Goal: Task Accomplishment & Management: Use online tool/utility

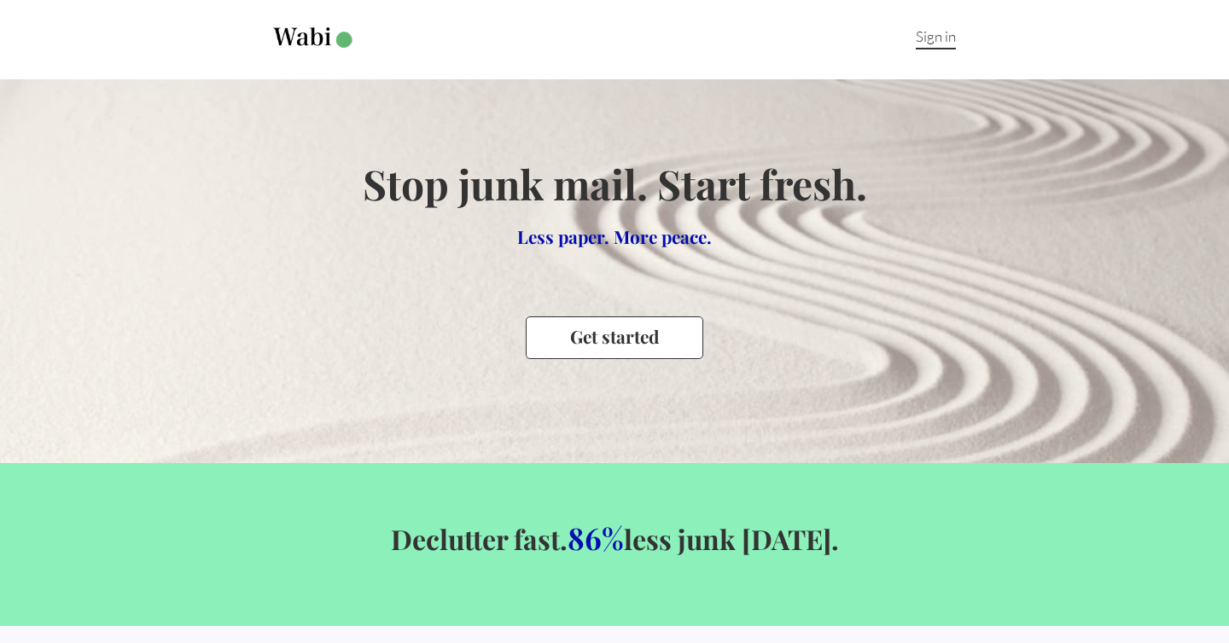
click at [929, 37] on link "Sign in" at bounding box center [935, 38] width 40 height 22
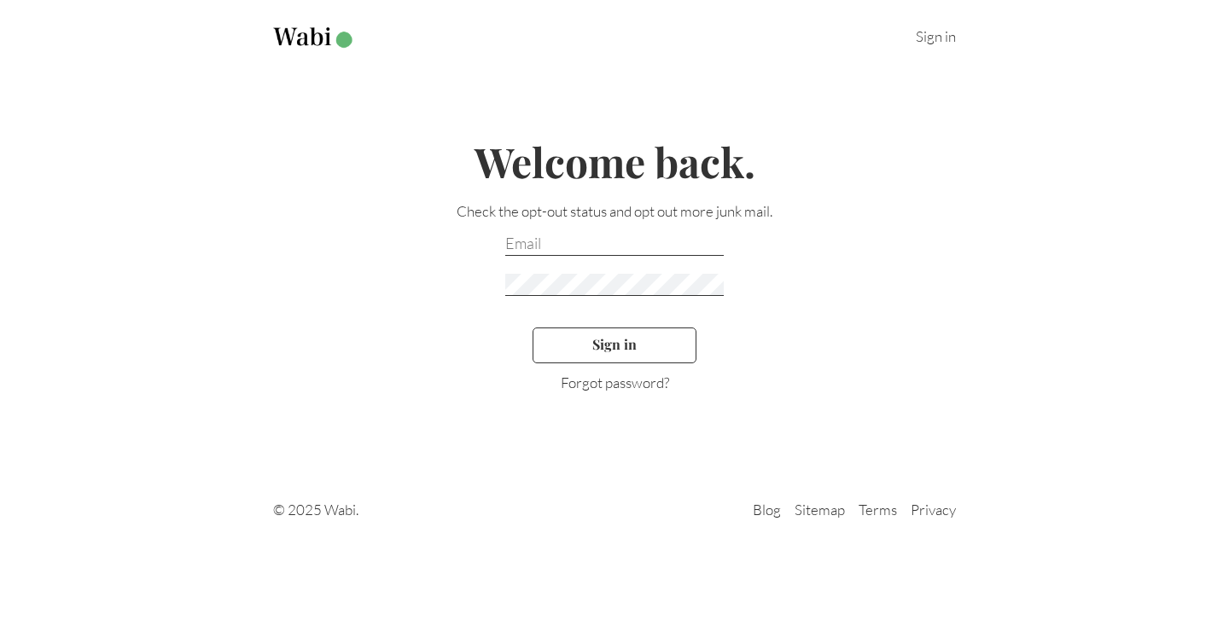
click at [585, 247] on input "email" at bounding box center [614, 245] width 218 height 22
type input "[EMAIL_ADDRESS][DOMAIN_NAME]"
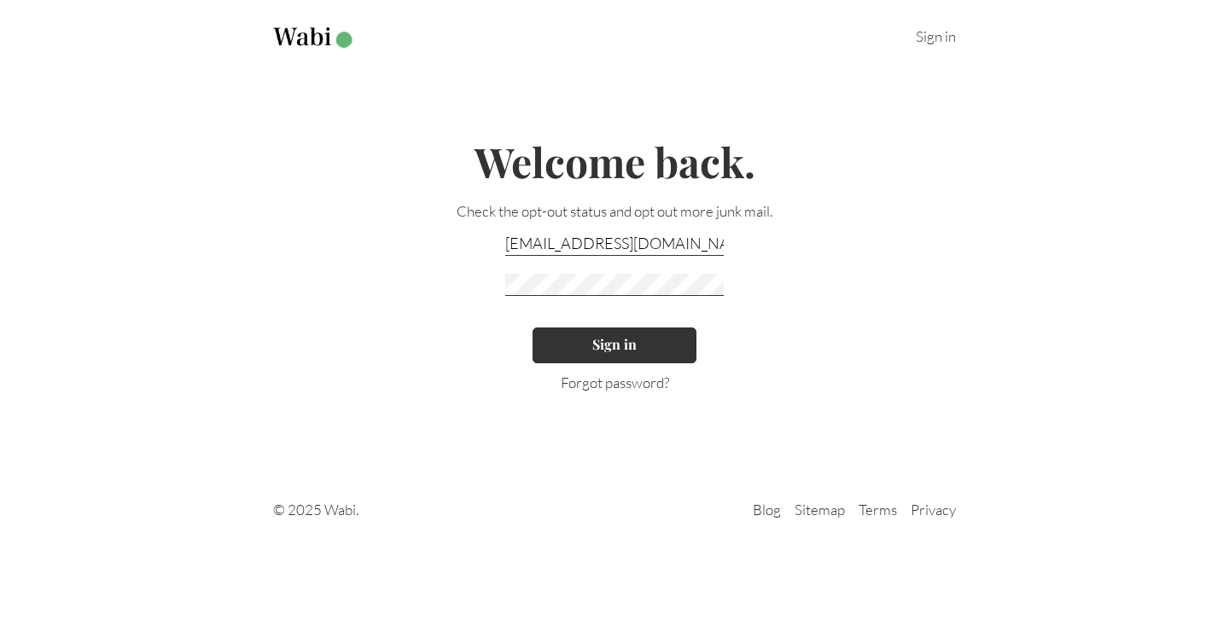
click at [622, 350] on button "Sign in" at bounding box center [614, 346] width 164 height 36
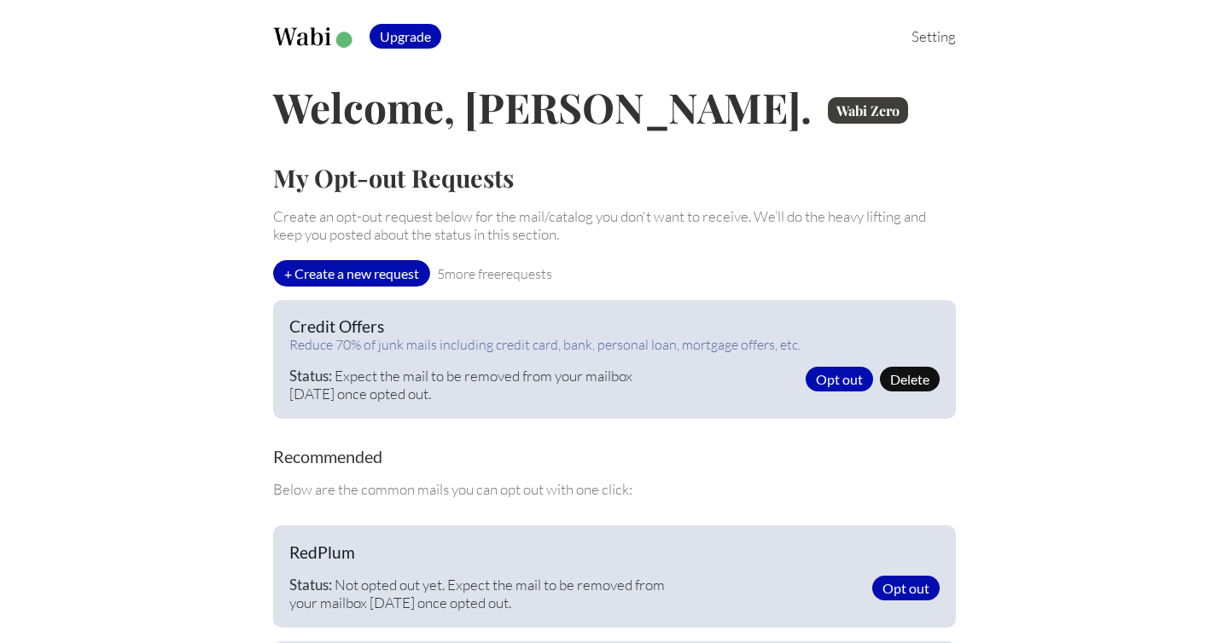
click at [303, 32] on img at bounding box center [314, 37] width 83 height 21
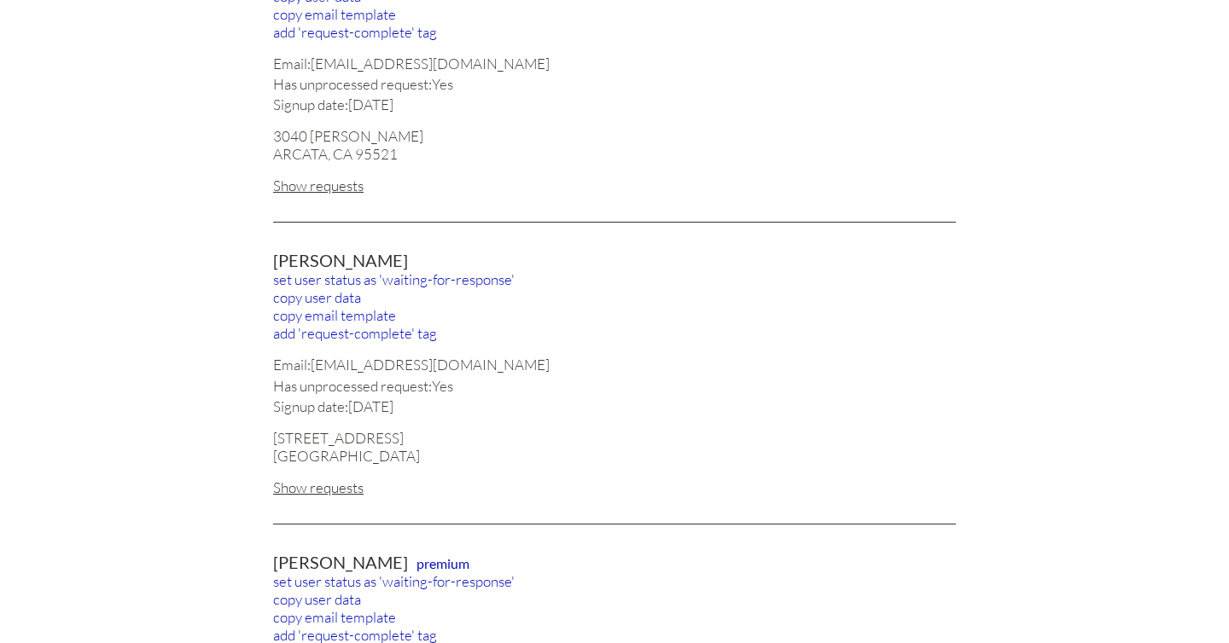
scroll to position [302, 0]
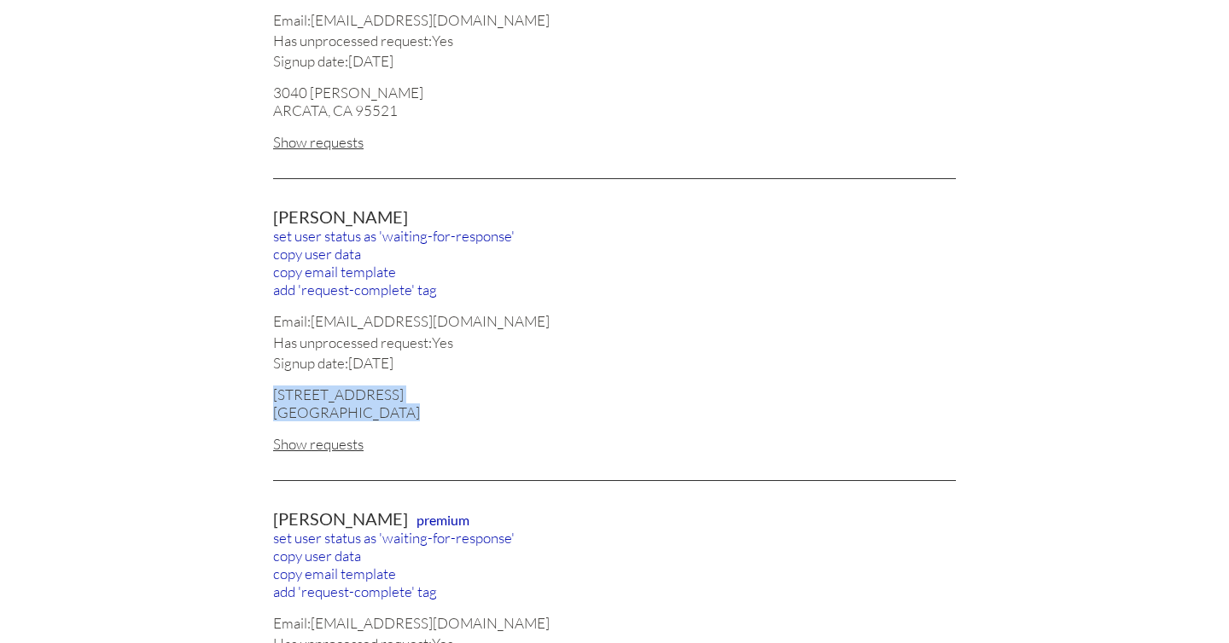
drag, startPoint x: 415, startPoint y: 406, endPoint x: 273, endPoint y: 391, distance: 142.5
click at [273, 391] on div "[STREET_ADDRESS]" at bounding box center [614, 404] width 683 height 36
copy div "12211 MILITARY RD S # 3 SEATTLE, WA 98168"
click at [322, 435] on div "Show requests" at bounding box center [614, 444] width 683 height 18
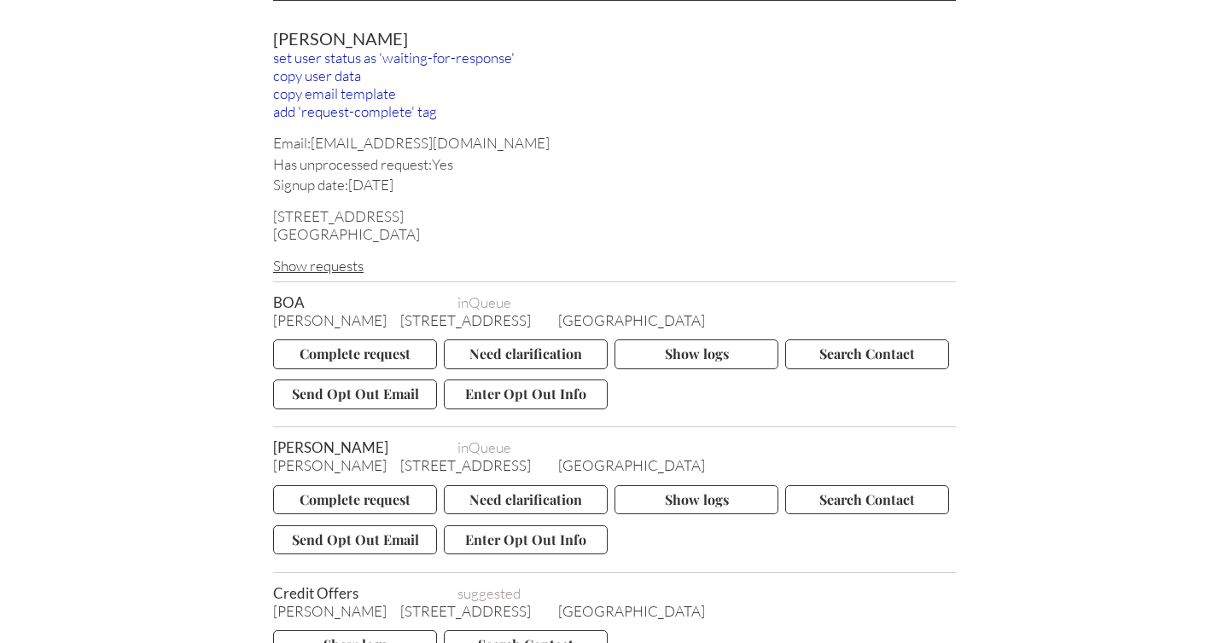
scroll to position [482, 0]
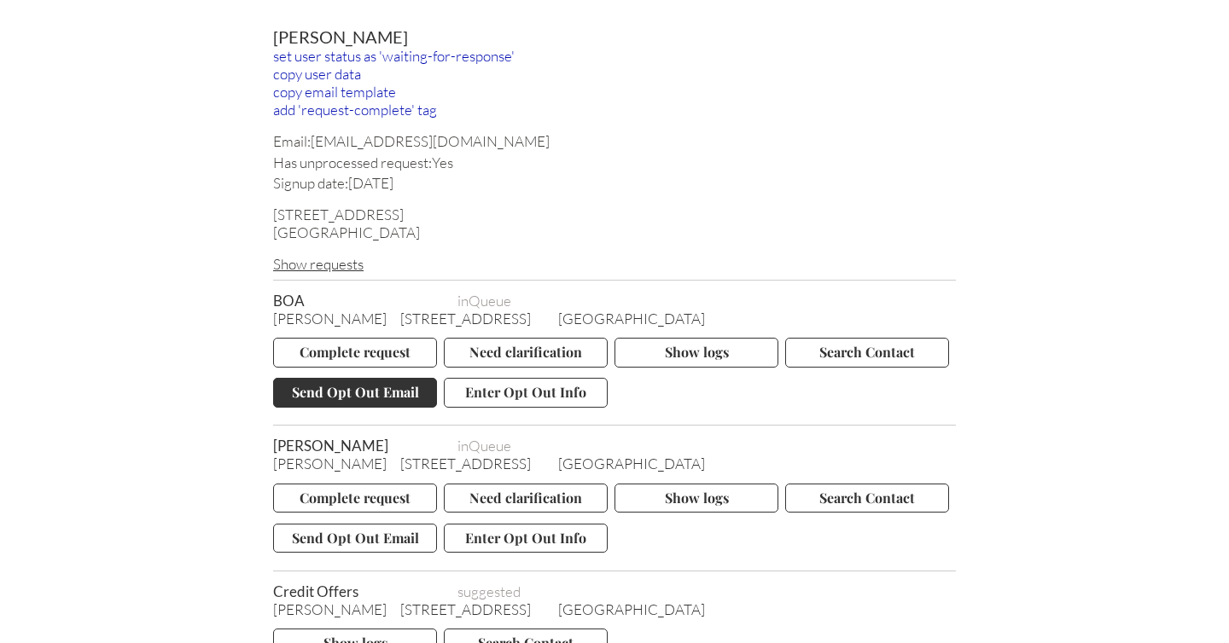
click at [351, 381] on button "Send Opt Out Email" at bounding box center [355, 392] width 164 height 29
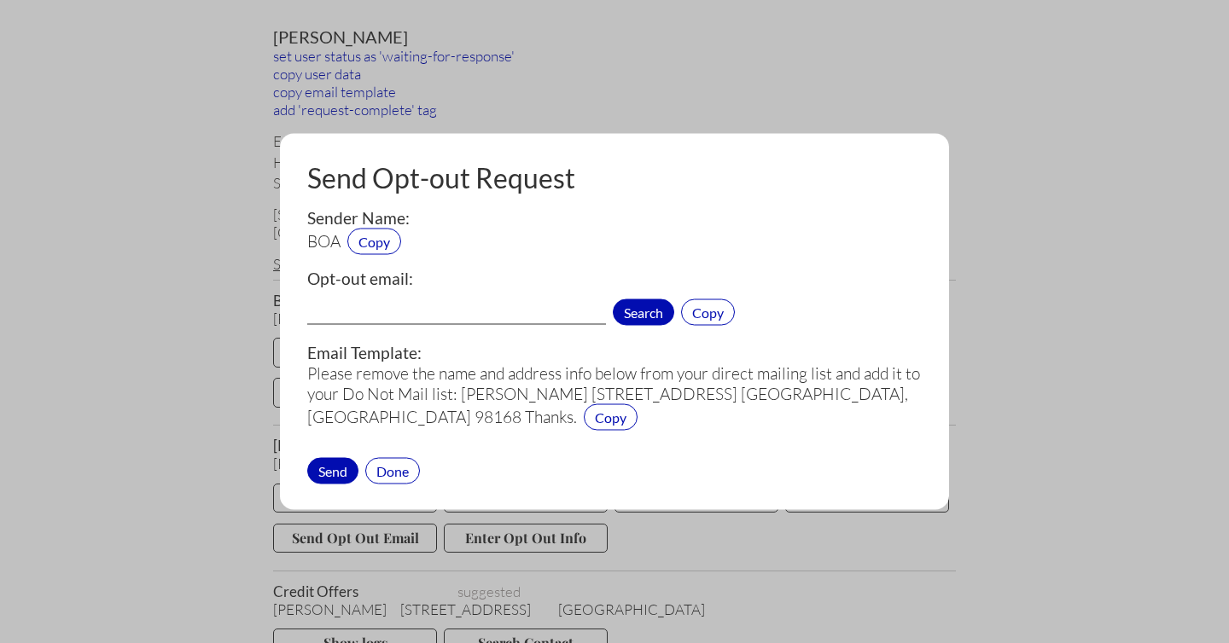
click at [630, 309] on span "Search" at bounding box center [643, 312] width 61 height 26
click at [392, 468] on div "Done" at bounding box center [392, 470] width 55 height 26
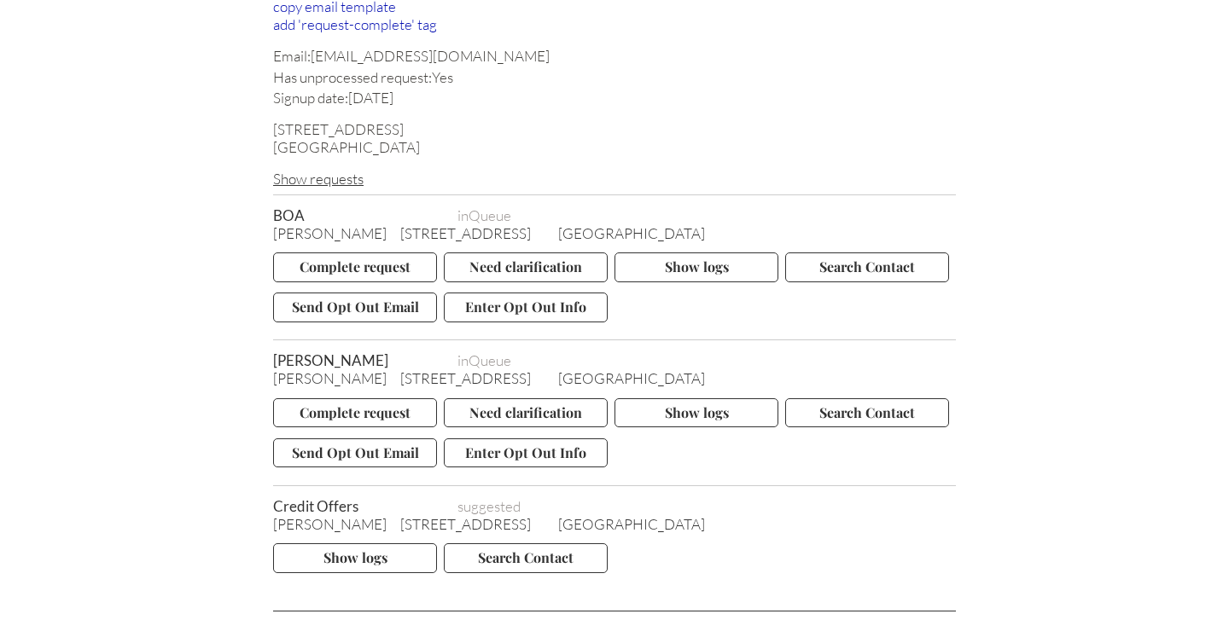
scroll to position [563, 0]
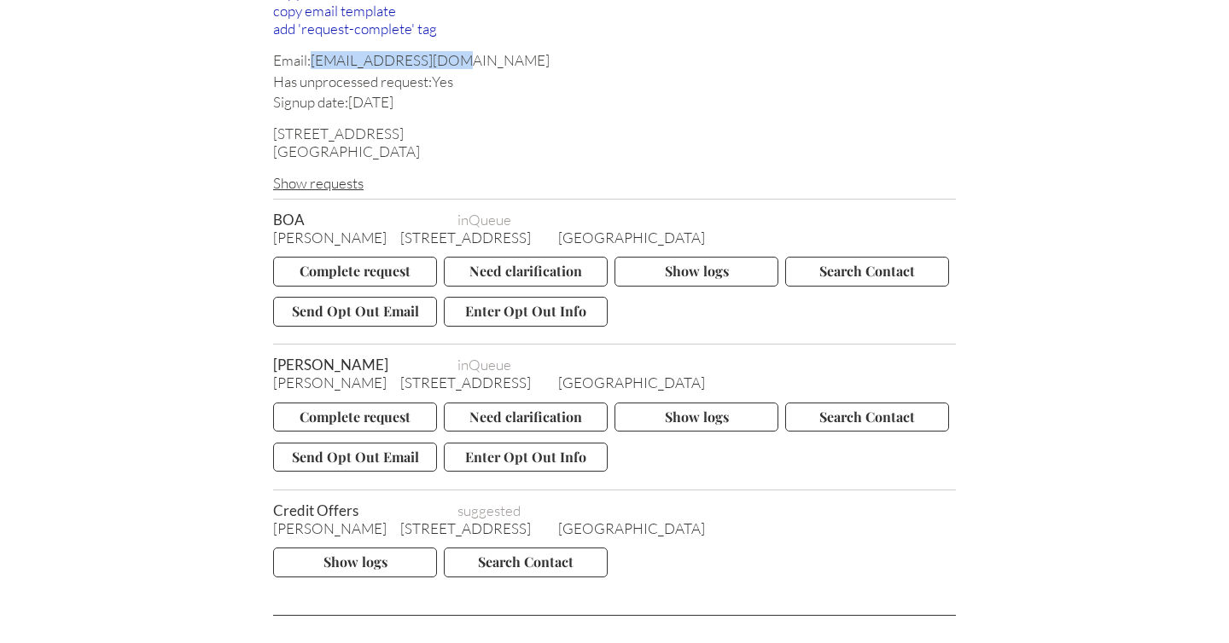
drag, startPoint x: 438, startPoint y: 53, endPoint x: 314, endPoint y: 61, distance: 124.0
click at [314, 61] on div "Email: lorill7@hotmail.com" at bounding box center [614, 60] width 683 height 18
copy div "lorill7@hotmail.com"
drag, startPoint x: 273, startPoint y: 229, endPoint x: 366, endPoint y: 227, distance: 93.0
click at [365, 229] on div "Lori Langeberg 12211 MILITARY RD S # 3 SEATTLE, WA 98168" at bounding box center [614, 238] width 683 height 18
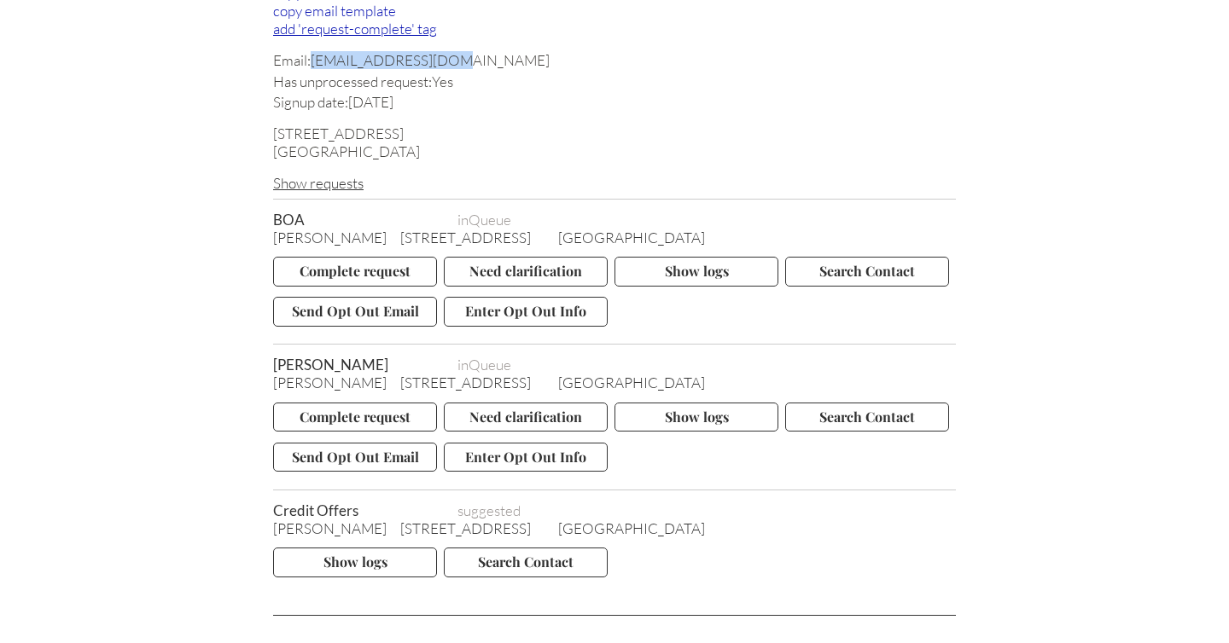
copy span "Lori Langeberg"
drag, startPoint x: 381, startPoint y: 229, endPoint x: 543, endPoint y: 229, distance: 161.2
click at [531, 229] on span "12211 MILITARY RD S # 3" at bounding box center [465, 238] width 131 height 18
copy span "12211 MILITARY RD S # 3"
click at [607, 229] on span "SEATTLE, WA 98168" at bounding box center [631, 238] width 147 height 18
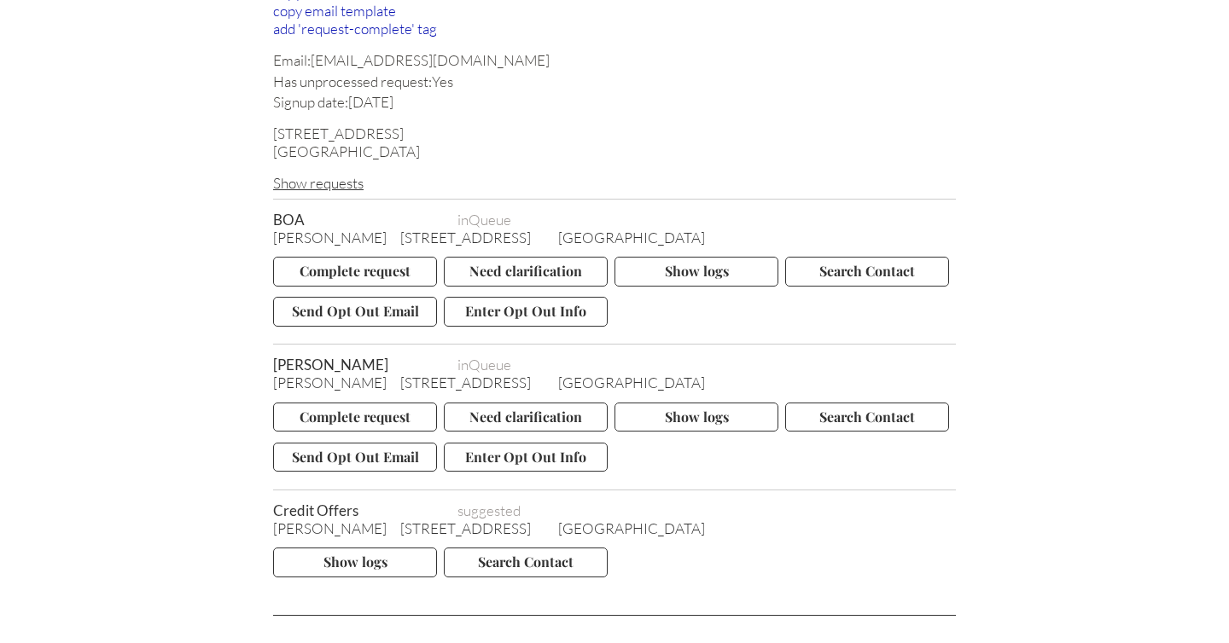
click at [607, 229] on span "SEATTLE, WA 98168" at bounding box center [631, 238] width 147 height 18
copy div "3 SEATTLE"
click at [681, 229] on span "SEATTLE, WA 98168" at bounding box center [631, 238] width 147 height 18
copy span "98168"
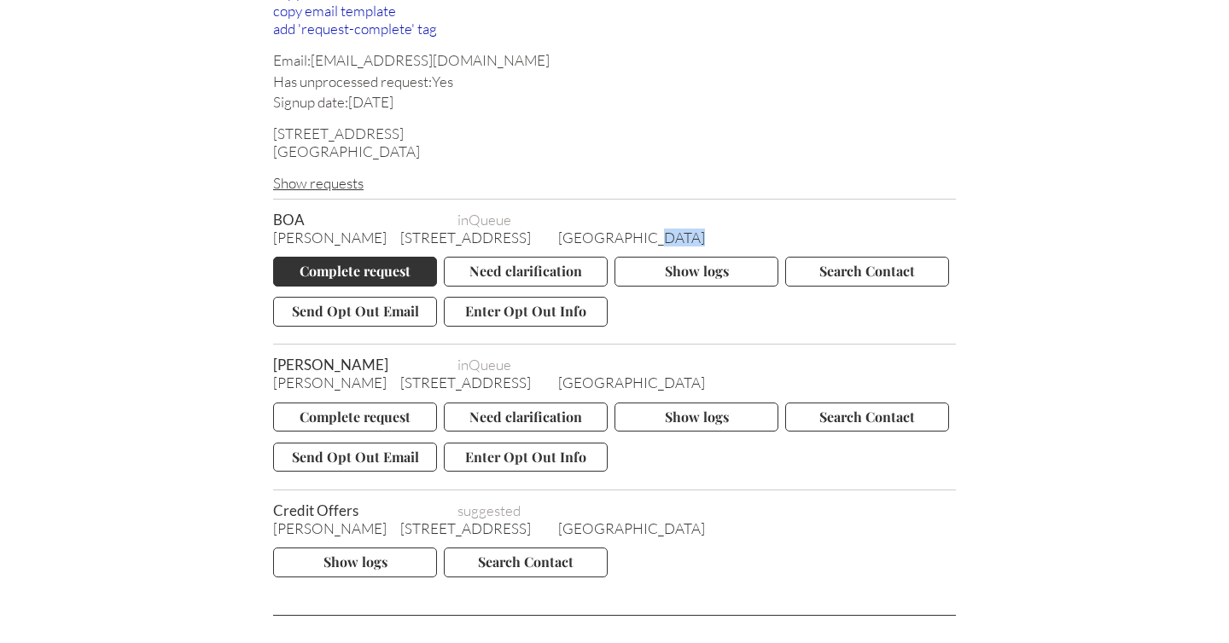
click at [320, 257] on button "Complete request" at bounding box center [355, 271] width 164 height 29
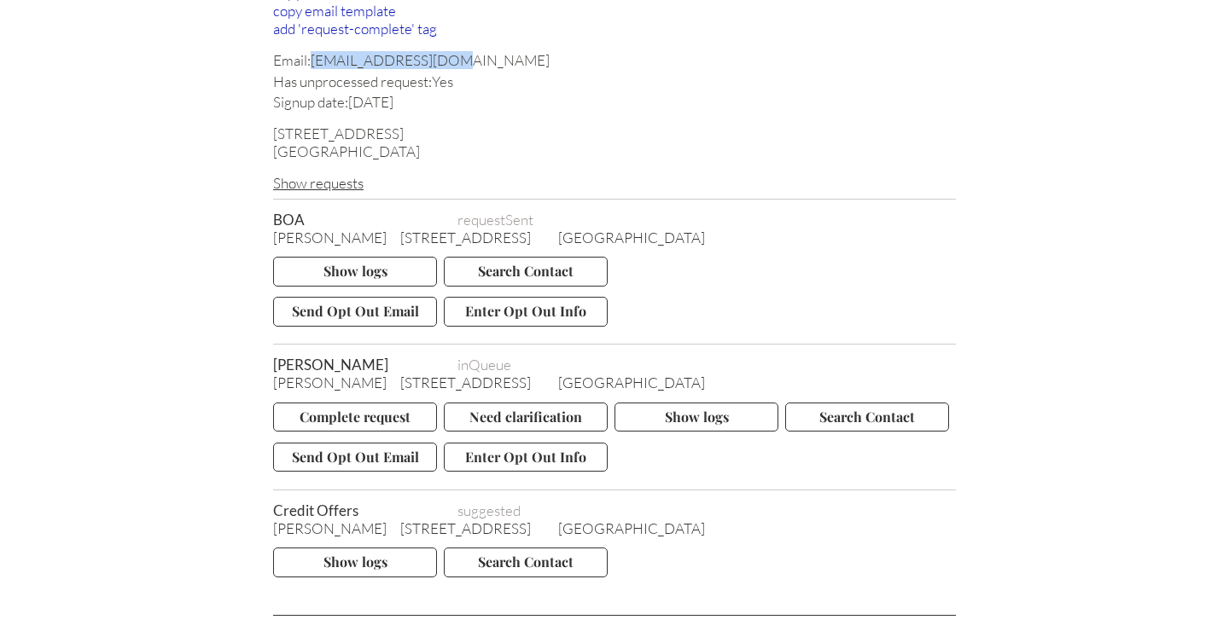
drag, startPoint x: 436, startPoint y: 53, endPoint x: 313, endPoint y: 60, distance: 123.0
click at [313, 60] on div "Email: lorill7@hotmail.com" at bounding box center [614, 60] width 683 height 18
copy div "lorill7@hotmail.com"
drag, startPoint x: 367, startPoint y: 356, endPoint x: 275, endPoint y: 357, distance: 92.2
click at [275, 357] on span "Lori langeberg" at bounding box center [358, 365] width 171 height 18
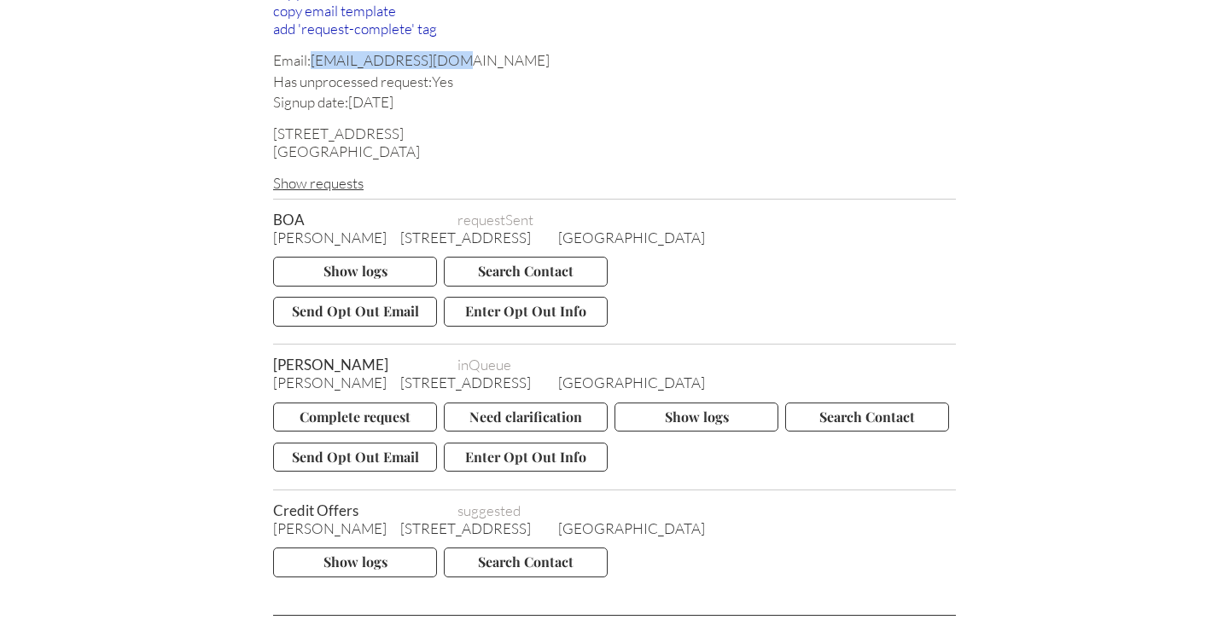
copy span "Lori langeberg"
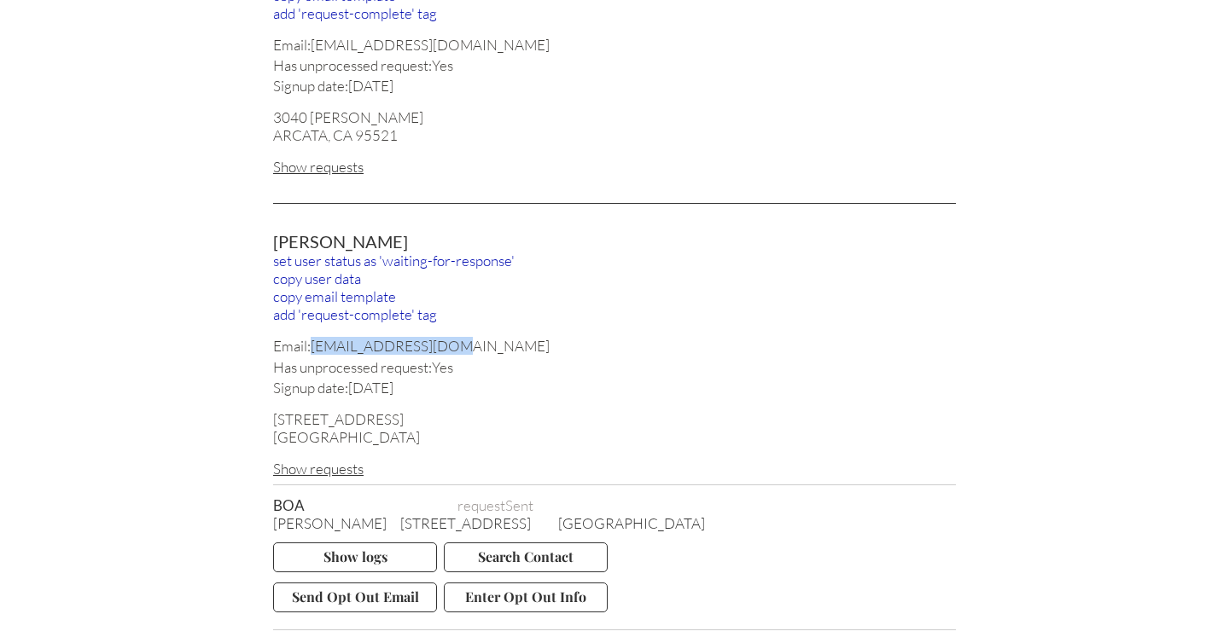
scroll to position [0, 0]
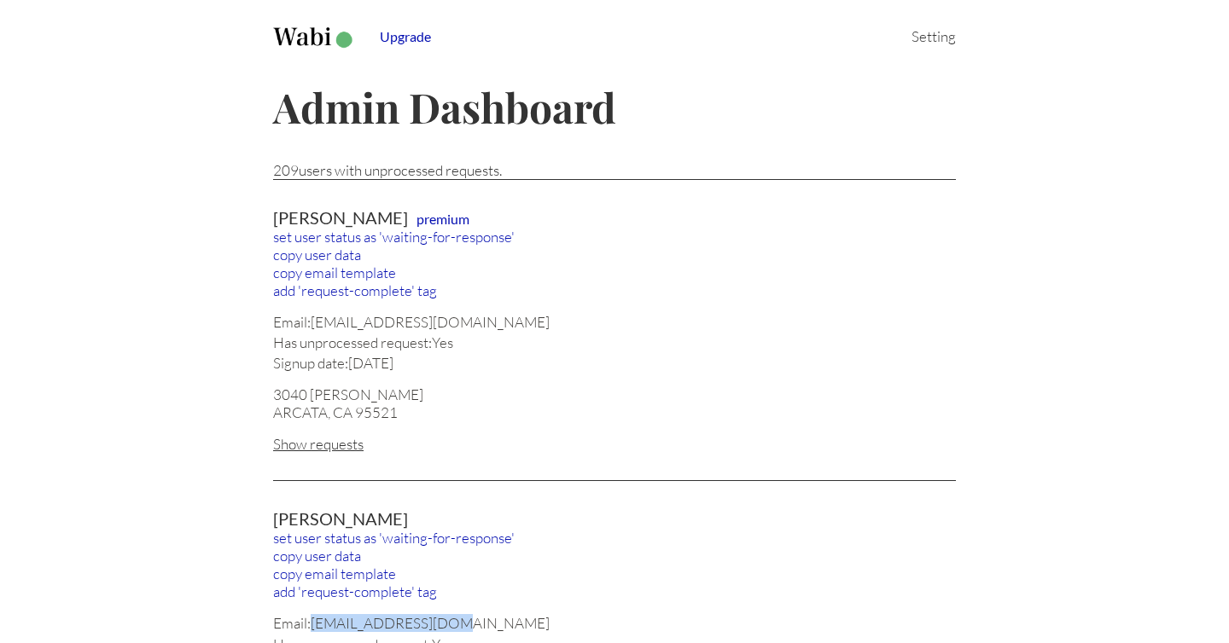
click at [402, 31] on span "Upgrade" at bounding box center [405, 36] width 72 height 25
